Goal: Find specific page/section: Find specific page/section

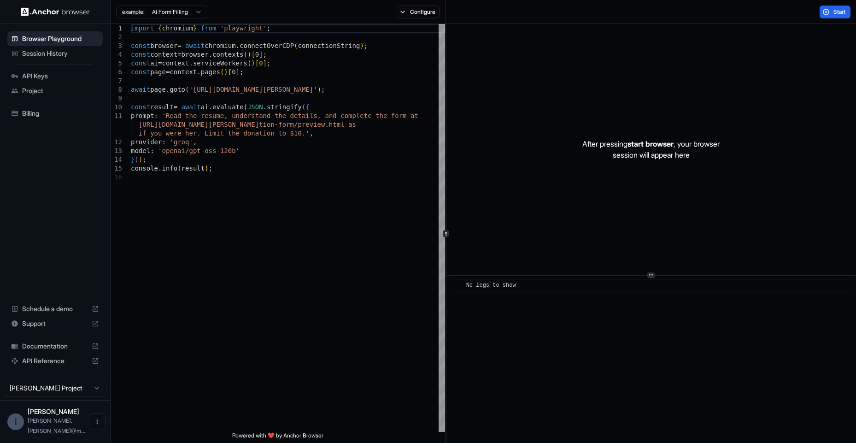
click at [55, 55] on span "Session History" at bounding box center [60, 53] width 77 height 9
